Goal: Task Accomplishment & Management: Complete application form

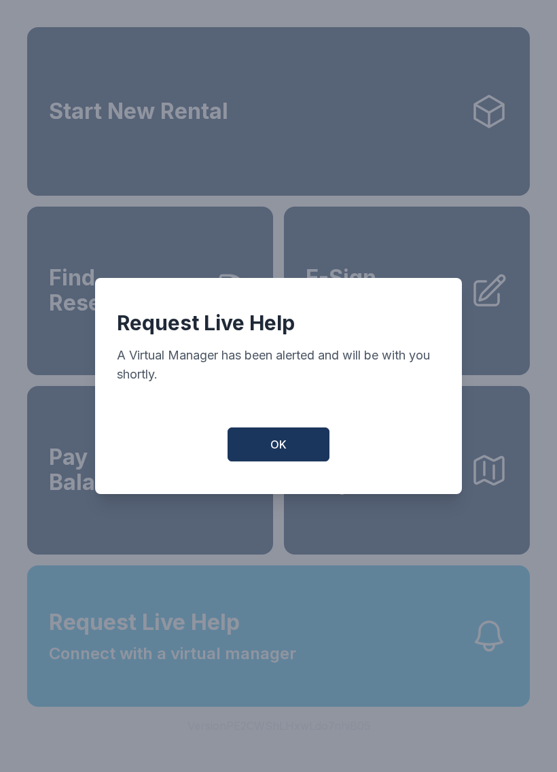
click at [298, 462] on button "OK" at bounding box center [279, 445] width 102 height 34
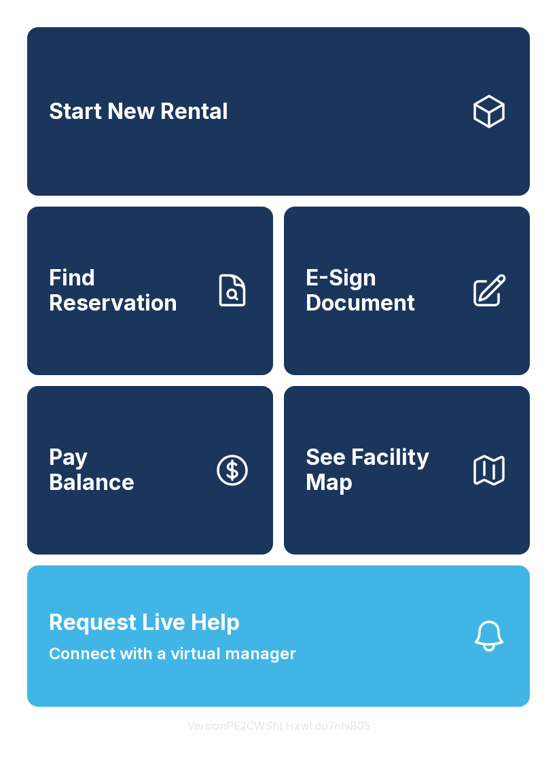
click at [407, 310] on span "E-Sign Document" at bounding box center [383, 291] width 154 height 50
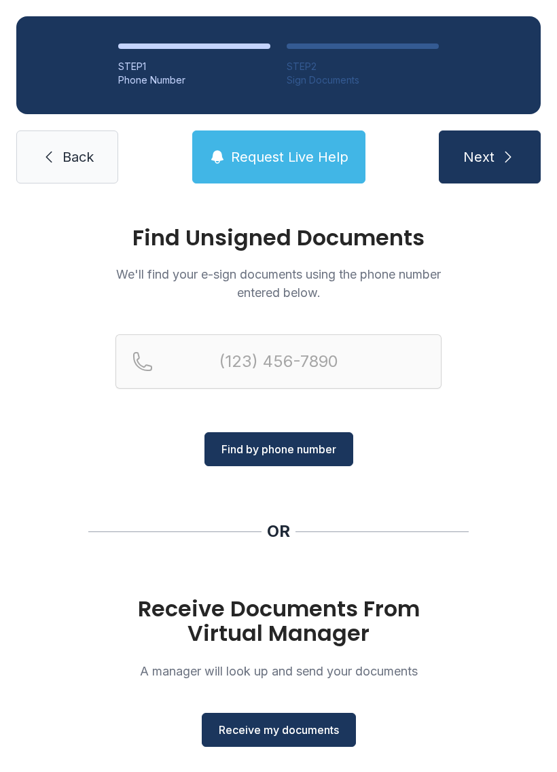
click at [285, 732] on span "Receive my documents" at bounding box center [279, 730] width 120 height 16
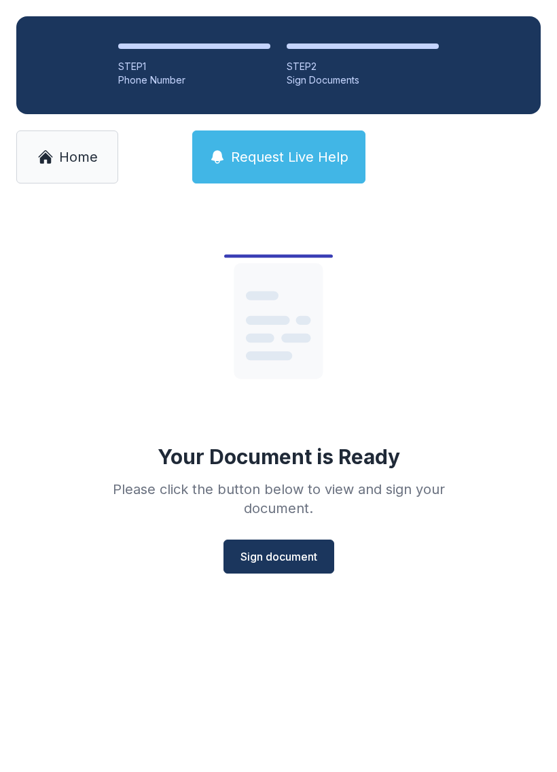
click at [293, 551] on span "Sign document" at bounding box center [279, 557] width 77 height 16
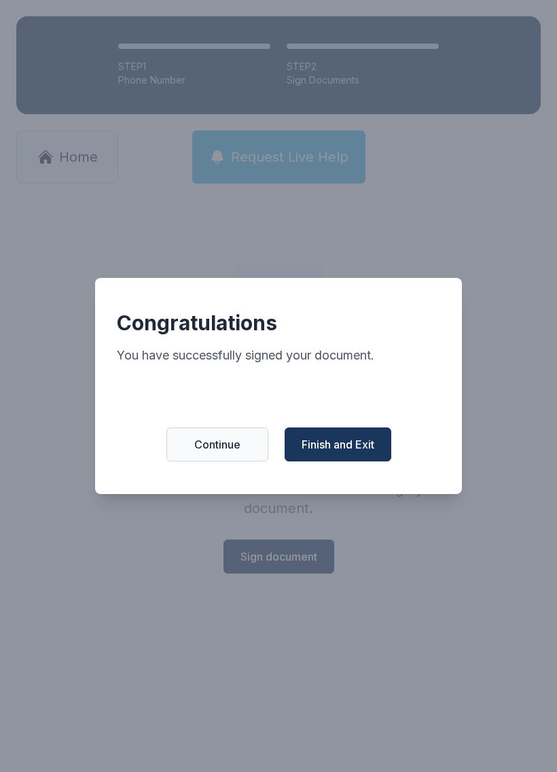
click at [366, 443] on span "Finish and Exit" at bounding box center [338, 444] width 73 height 16
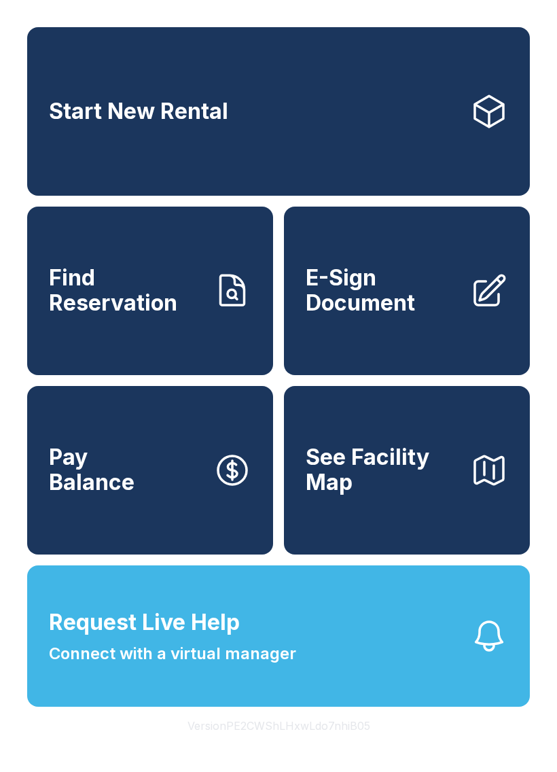
click at [407, 298] on span "E-Sign Document" at bounding box center [383, 291] width 154 height 50
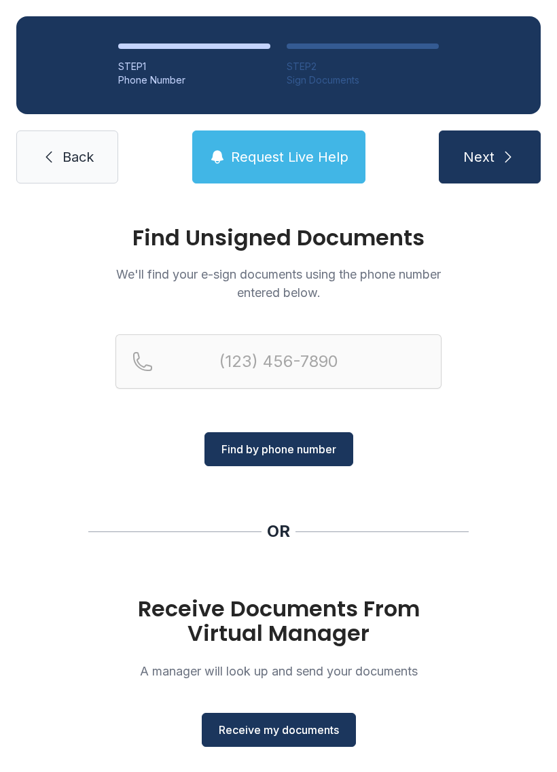
click at [280, 726] on span "Receive my documents" at bounding box center [279, 730] width 120 height 16
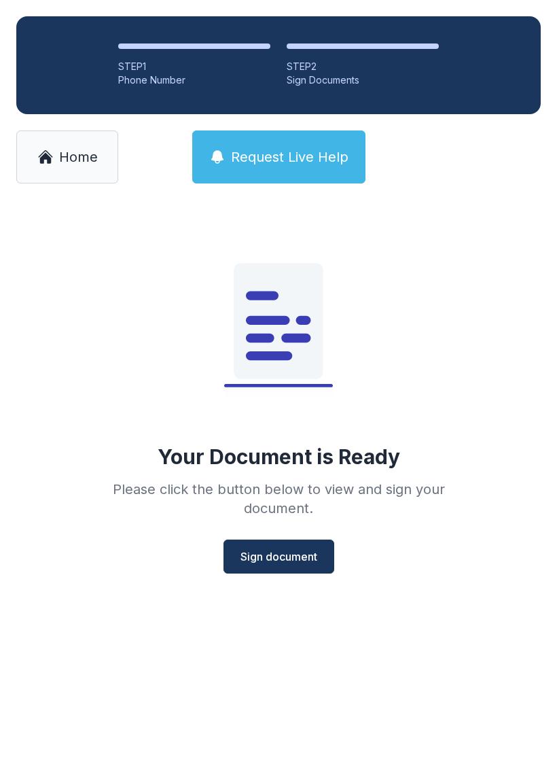
click at [277, 556] on span "Sign document" at bounding box center [279, 557] width 77 height 16
click at [300, 544] on button "Sign document" at bounding box center [279, 557] width 111 height 34
click at [74, 147] on link "Home" at bounding box center [67, 157] width 102 height 53
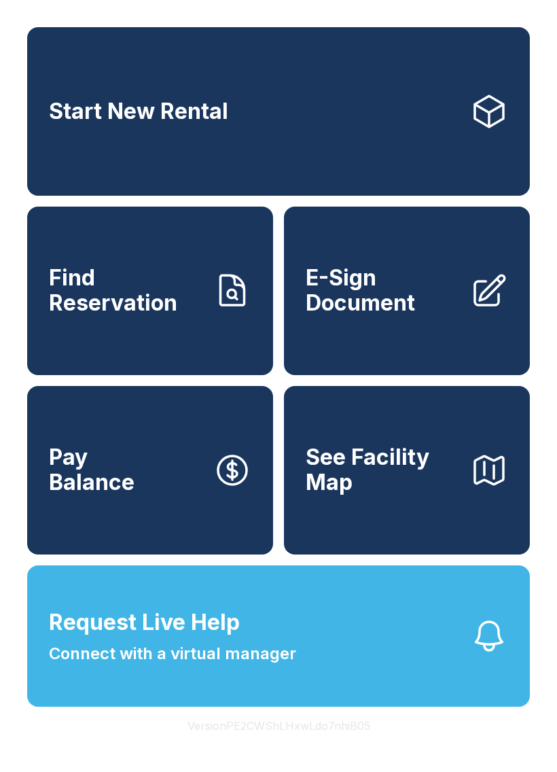
click at [426, 298] on span "E-Sign Document" at bounding box center [383, 291] width 154 height 50
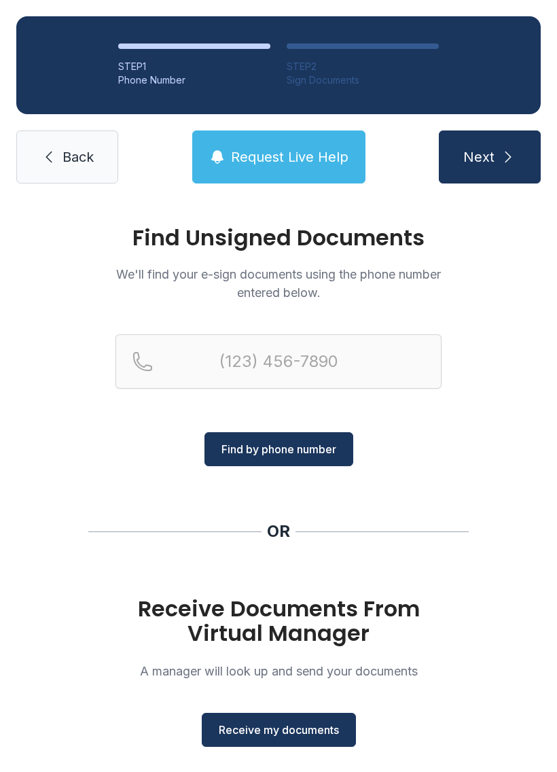
click at [311, 725] on span "Receive my documents" at bounding box center [279, 730] width 120 height 16
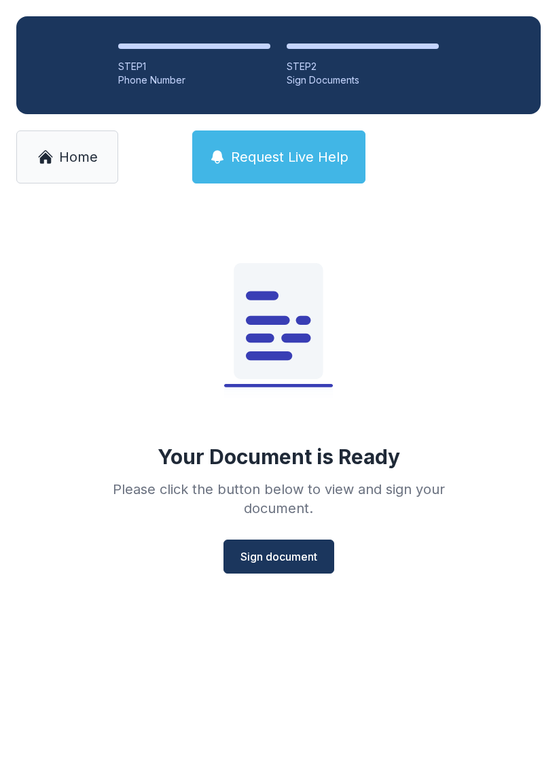
click at [281, 540] on button "Sign document" at bounding box center [279, 557] width 111 height 34
click at [87, 149] on span "Home" at bounding box center [78, 157] width 39 height 19
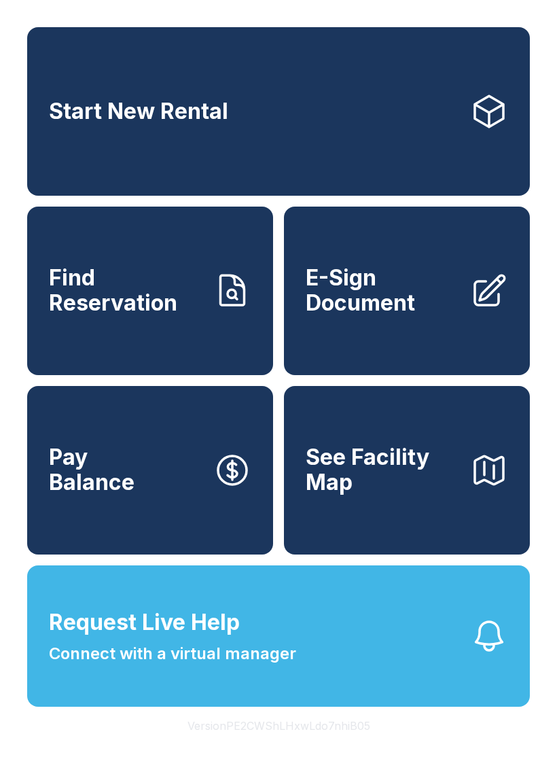
click at [412, 307] on span "E-Sign Document" at bounding box center [383, 291] width 154 height 50
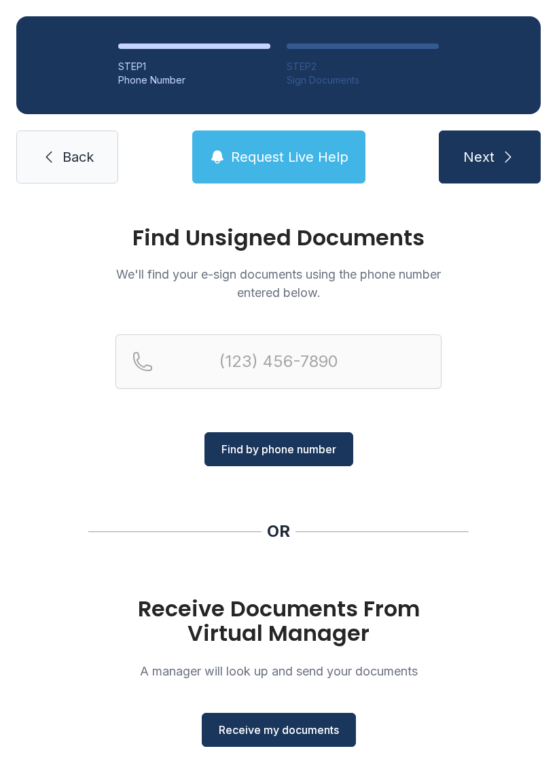
click at [288, 720] on button "Receive my documents" at bounding box center [279, 730] width 154 height 34
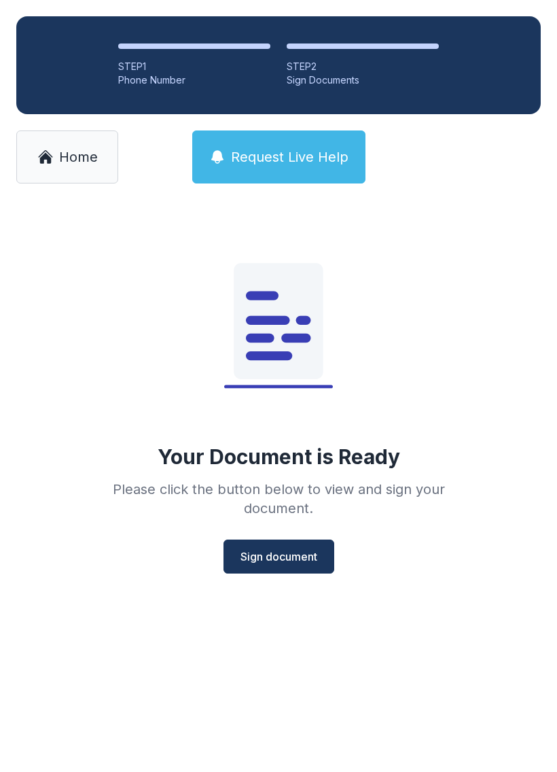
click at [290, 549] on span "Sign document" at bounding box center [279, 557] width 77 height 16
click at [78, 150] on span "Home" at bounding box center [78, 157] width 39 height 19
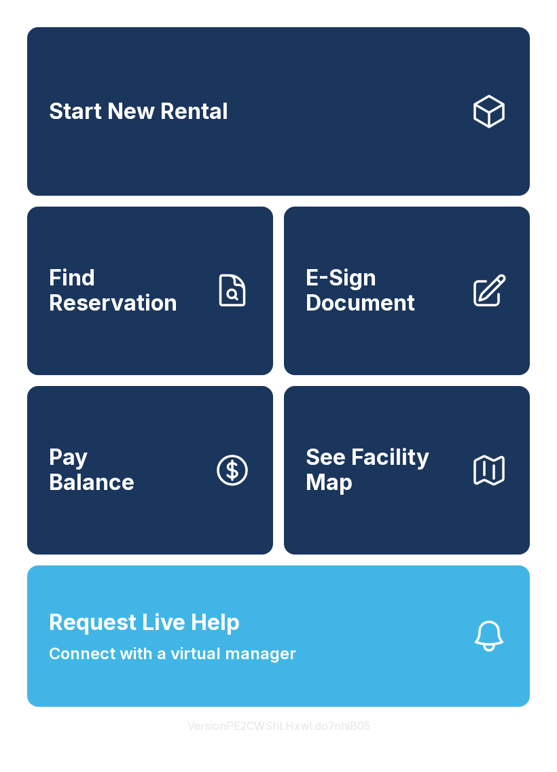
click at [412, 315] on span "E-Sign Document" at bounding box center [383, 291] width 154 height 50
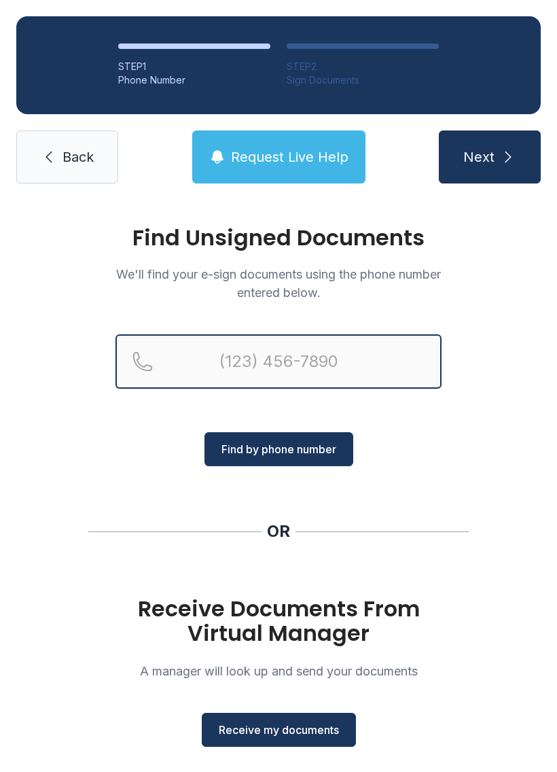
click at [228, 361] on input "Reservation phone number" at bounding box center [279, 361] width 326 height 54
type input "[PHONE_NUMBER]"
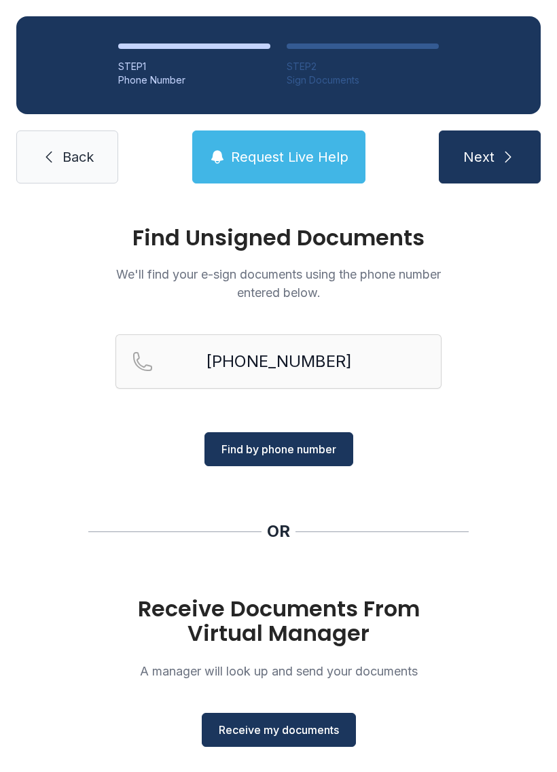
click at [283, 444] on span "Find by phone number" at bounding box center [279, 449] width 115 height 16
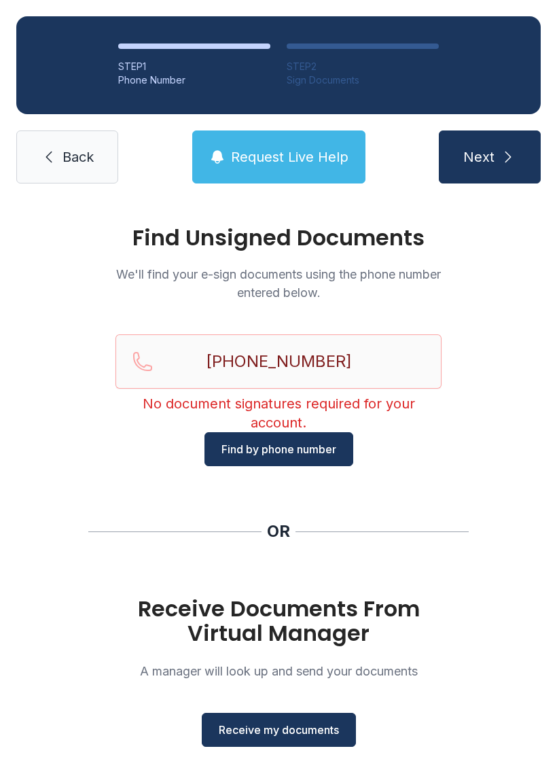
click at [92, 146] on link "Back" at bounding box center [67, 157] width 102 height 53
